Goal: Transaction & Acquisition: Purchase product/service

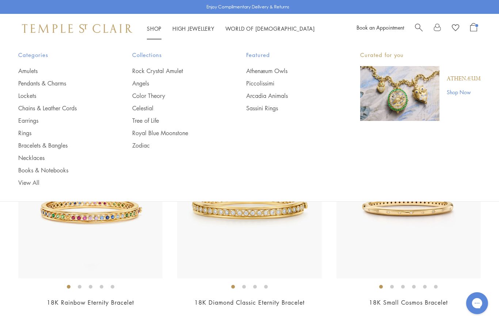
click at [21, 132] on link "Rings" at bounding box center [60, 133] width 85 height 8
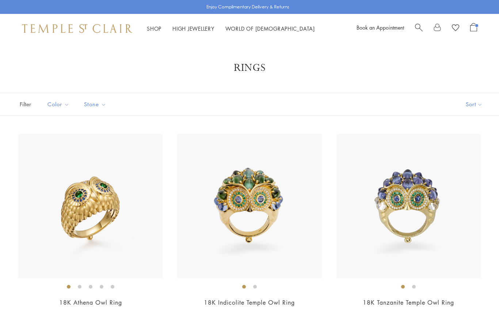
click at [478, 105] on button "Sort" at bounding box center [475, 104] width 50 height 22
click at [477, 105] on button "Sort" at bounding box center [475, 104] width 50 height 22
click at [463, 174] on button "Price, high to low" at bounding box center [462, 174] width 74 height 18
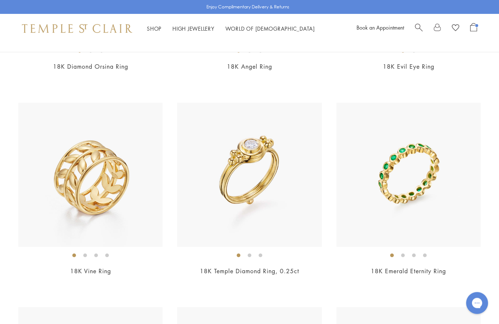
scroll to position [2906, 0]
click at [100, 267] on link "18K Vine Ring" at bounding box center [90, 271] width 41 height 8
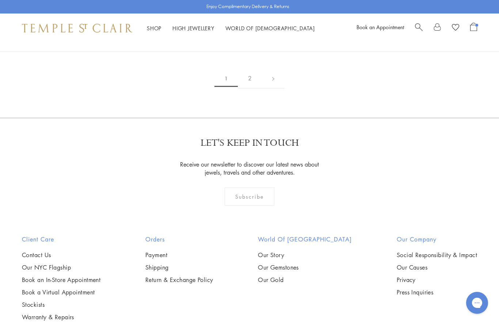
scroll to position [3372, 0]
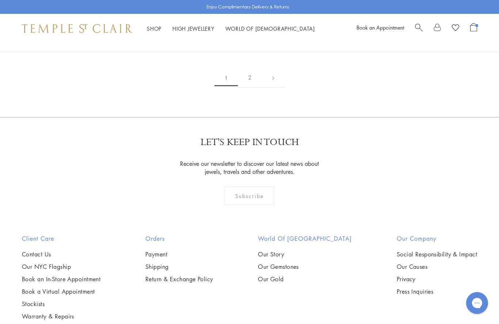
click at [273, 68] on link at bounding box center [273, 78] width 23 height 20
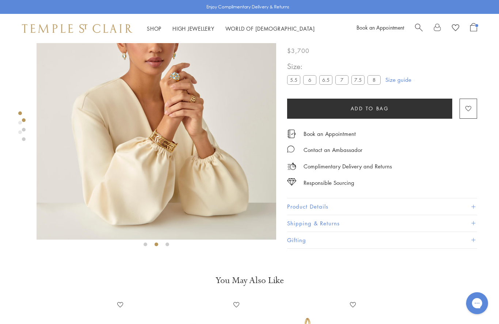
click at [389, 108] on span "Add to bag" at bounding box center [370, 109] width 38 height 8
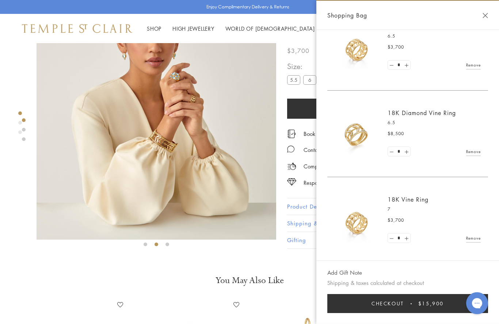
scroll to position [26, 0]
click at [474, 237] on link "Remove" at bounding box center [473, 239] width 15 height 8
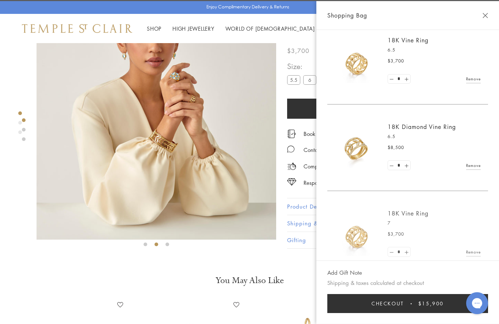
scroll to position [0, 0]
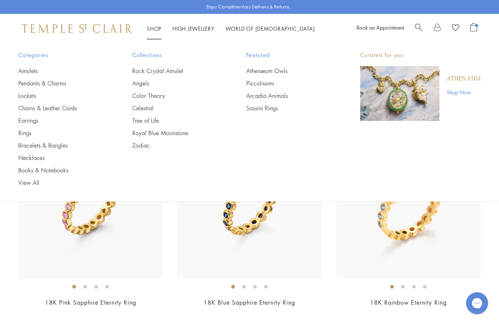
click at [29, 122] on link "Earrings" at bounding box center [60, 121] width 85 height 8
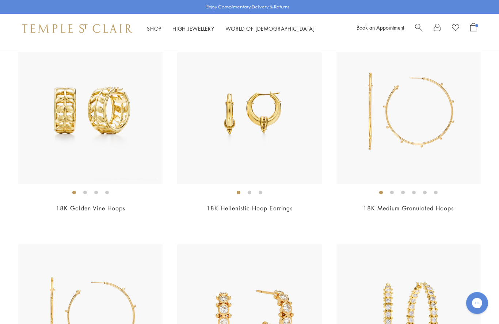
scroll to position [2346, 0]
click at [68, 205] on link "18K Golden Vine Hoops" at bounding box center [90, 208] width 69 height 8
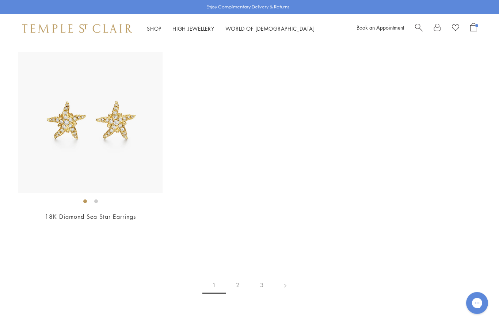
scroll to position [3566, 0]
click at [232, 277] on link "2" at bounding box center [238, 285] width 24 height 20
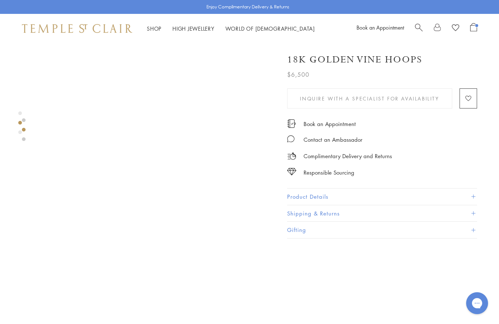
scroll to position [371, 0]
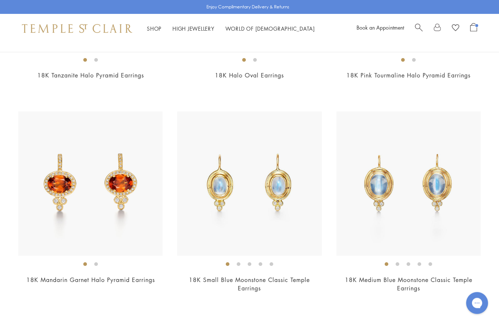
scroll to position [1046, 0]
click at [146, 280] on link "18K Mandarin Garnet Halo Pyramid Earrings" at bounding box center [90, 280] width 129 height 8
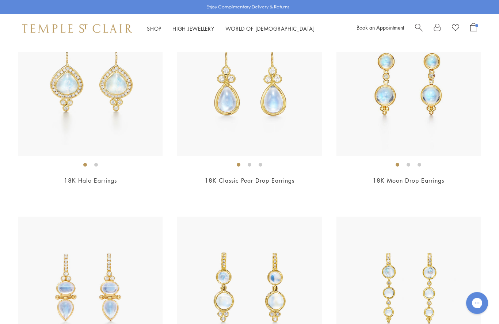
scroll to position [1981, 0]
click at [112, 179] on link "18K Halo Earrings" at bounding box center [90, 181] width 53 height 8
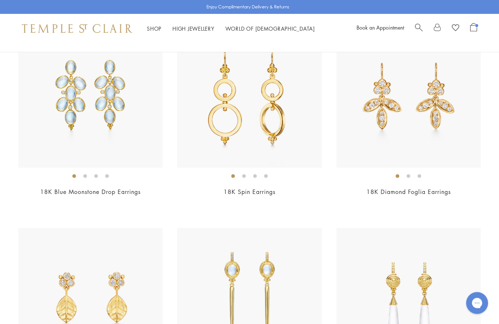
scroll to position [2379, 0]
click at [267, 189] on link "18K Spin Earrings" at bounding box center [250, 192] width 52 height 8
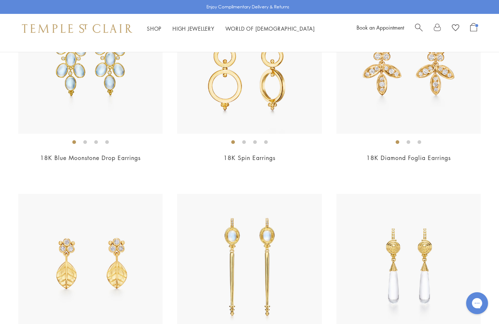
click at [63, 239] on img at bounding box center [90, 266] width 144 height 144
click at [441, 155] on link "18K Diamond Foglia Earrings" at bounding box center [409, 158] width 84 height 8
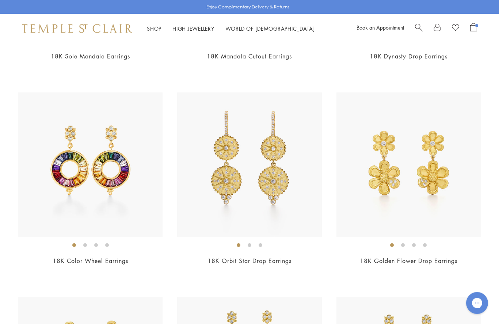
scroll to position [2925, 0]
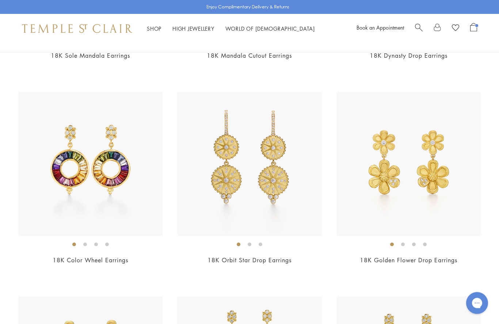
click at [124, 257] on link "18K Color Wheel Earrings" at bounding box center [91, 261] width 76 height 8
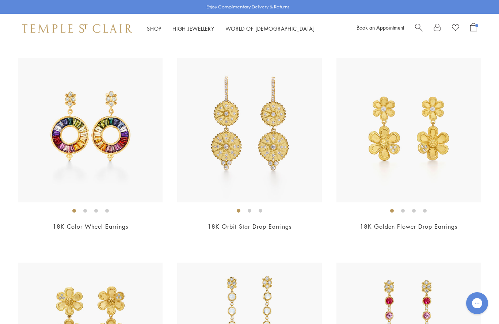
click at [221, 166] on img at bounding box center [249, 130] width 144 height 144
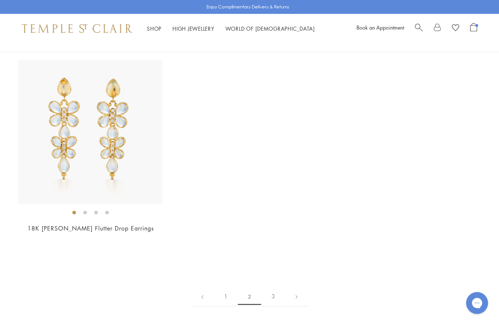
scroll to position [3367, 0]
click at [274, 290] on link "3" at bounding box center [273, 296] width 24 height 20
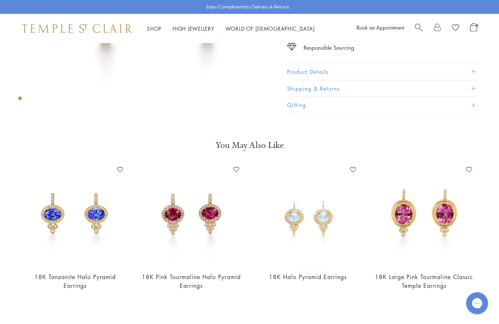
scroll to position [170, 0]
click at [55, 215] on img at bounding box center [75, 214] width 102 height 102
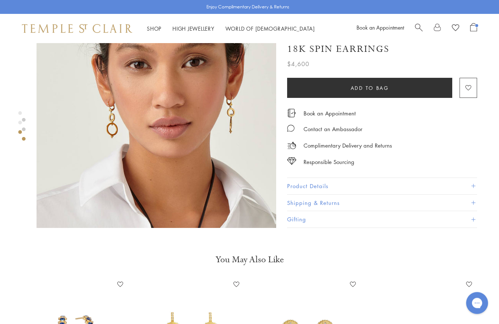
scroll to position [553, 0]
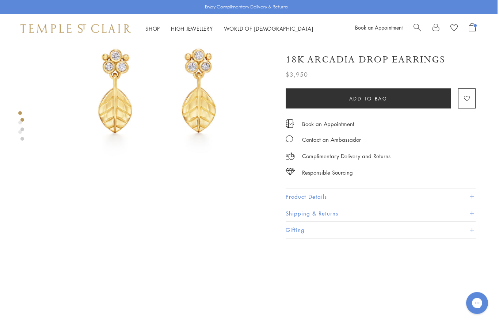
scroll to position [55, 1]
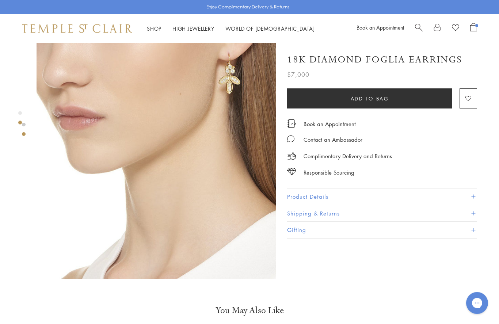
scroll to position [252, 0]
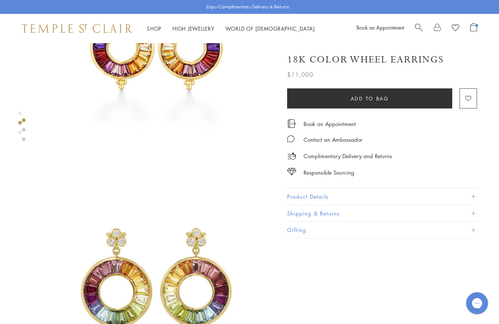
scroll to position [114, 0]
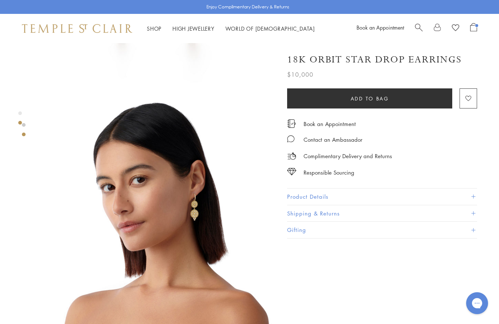
scroll to position [191, 0]
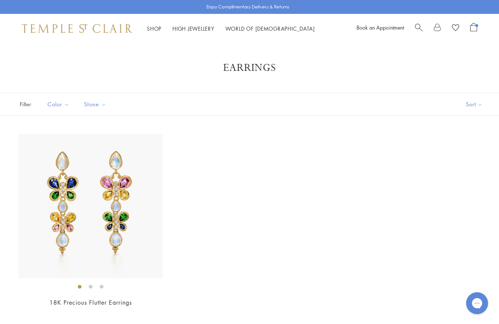
click at [53, 208] on img at bounding box center [90, 206] width 144 height 144
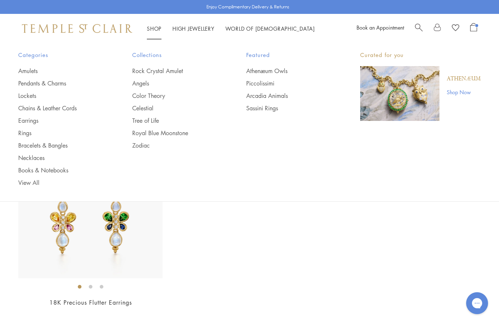
click at [134, 97] on link "Color Theory" at bounding box center [174, 96] width 85 height 8
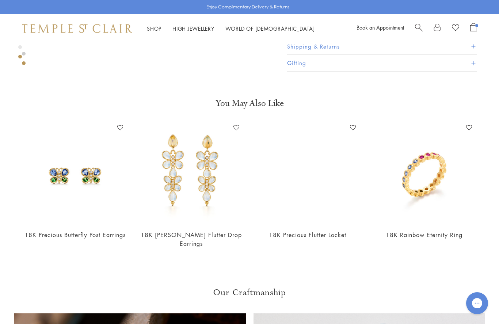
scroll to position [462, 0]
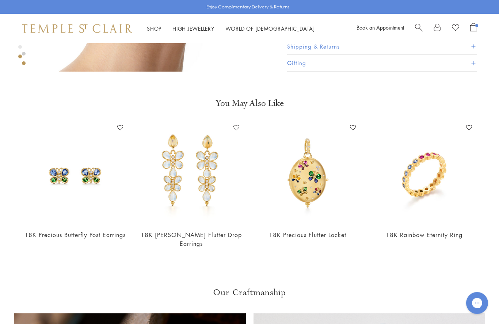
click at [409, 236] on link "18K Rainbow Eternity Ring" at bounding box center [424, 235] width 77 height 8
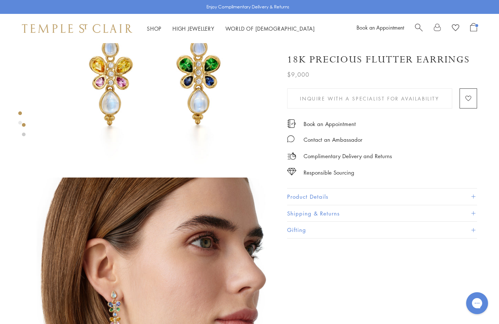
scroll to position [0, 0]
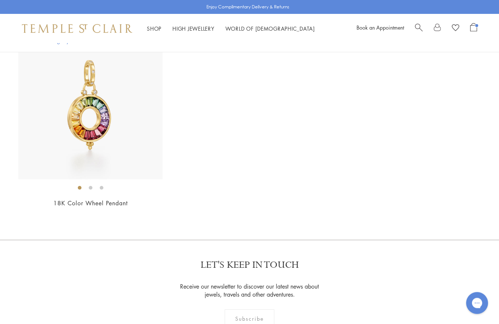
scroll to position [1023, 0]
click at [87, 117] on img at bounding box center [90, 107] width 144 height 144
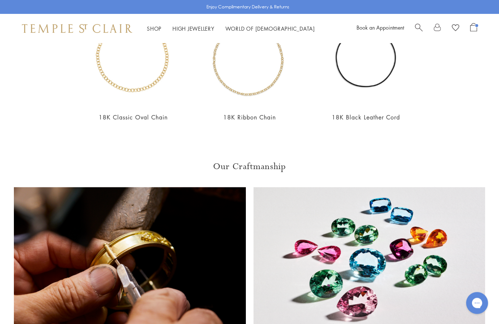
scroll to position [580, 0]
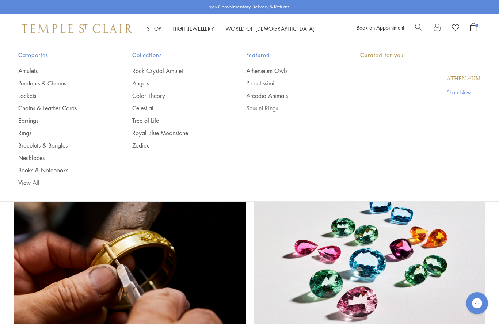
click at [150, 28] on link "Shop Shop" at bounding box center [154, 28] width 15 height 7
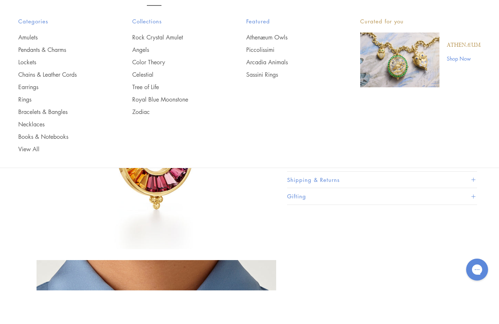
scroll to position [34, 0]
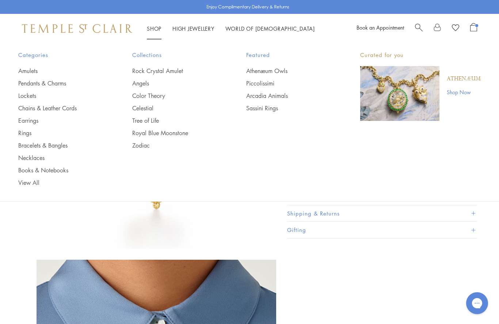
click at [142, 122] on link "Tree of Life" at bounding box center [174, 121] width 85 height 8
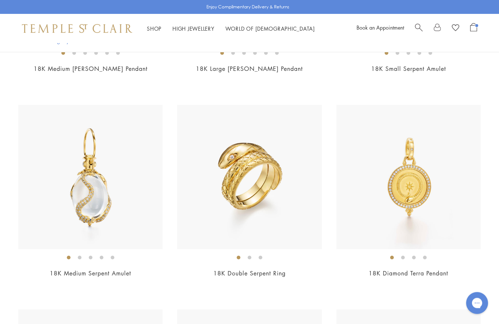
scroll to position [2173, 0]
click at [92, 256] on li at bounding box center [91, 258] width 4 height 4
click at [71, 195] on img at bounding box center [90, 177] width 144 height 144
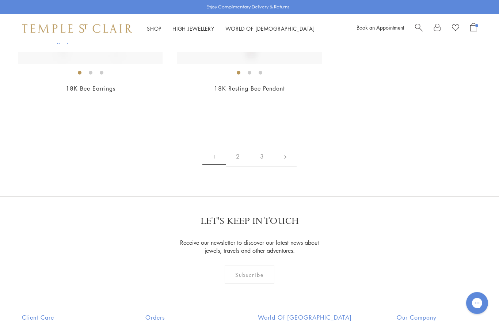
click at [287, 151] on link at bounding box center [285, 157] width 23 height 20
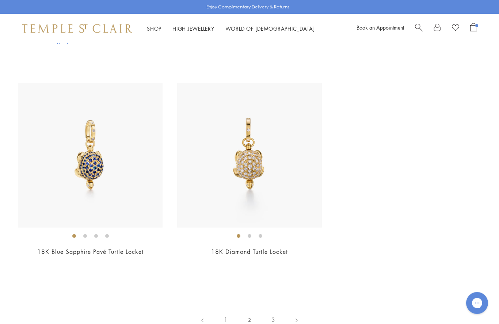
scroll to position [3423, 0]
click at [271, 315] on link "3" at bounding box center [273, 320] width 24 height 20
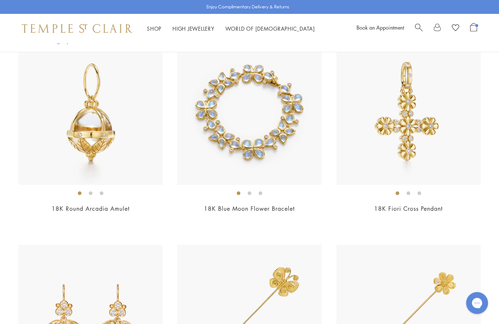
scroll to position [1009, 0]
click at [403, 206] on link "18K Fiori Cross Pendant" at bounding box center [408, 209] width 69 height 8
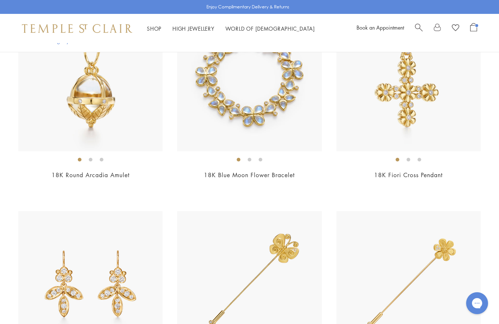
click at [120, 281] on img at bounding box center [90, 283] width 144 height 144
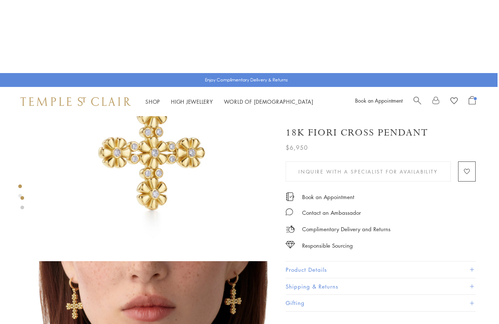
scroll to position [0, 1]
